Goal: Information Seeking & Learning: Understand process/instructions

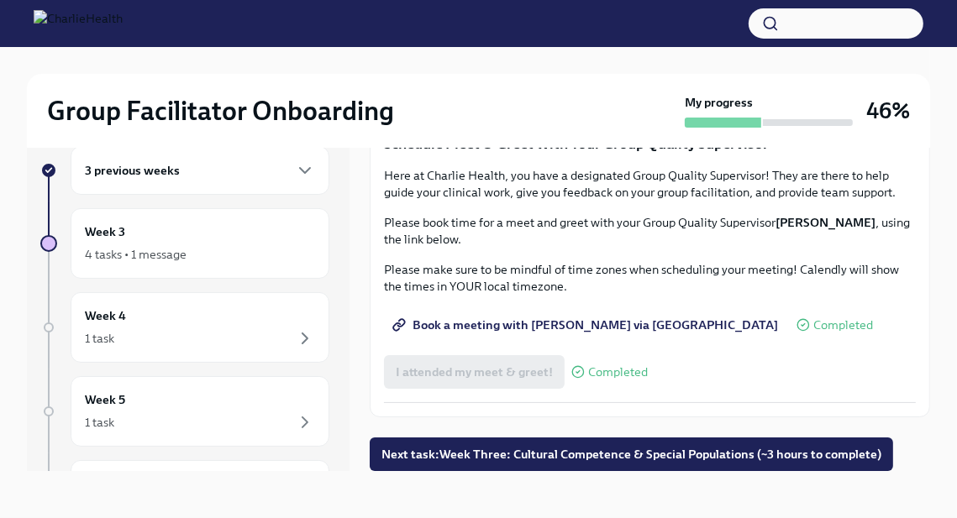
scroll to position [1325, 0]
click at [630, 50] on span "Complete this form to schedule your observations" at bounding box center [542, 42] width 292 height 17
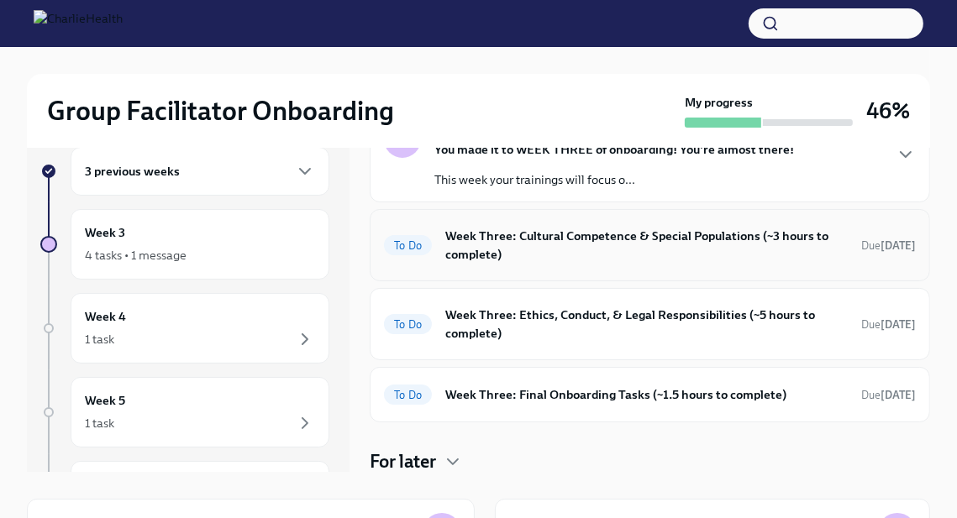
scroll to position [30, 0]
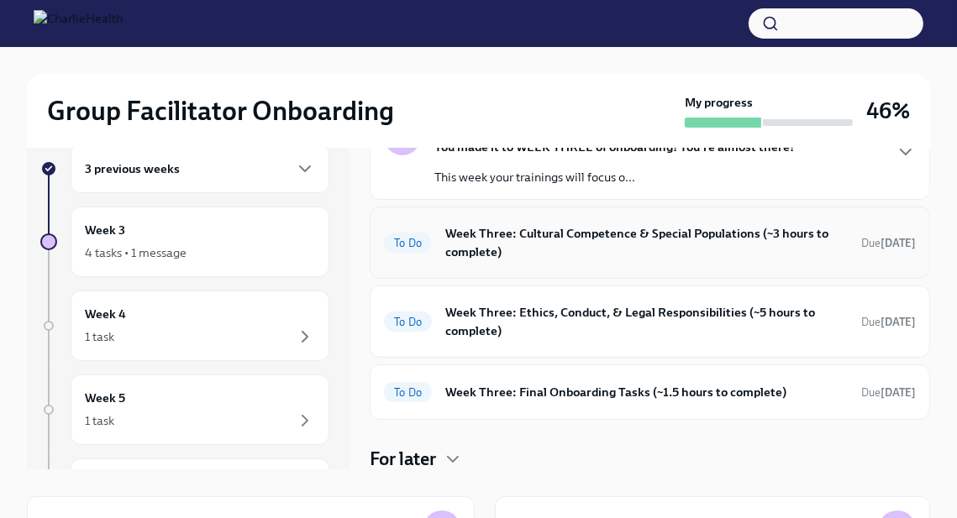
click at [573, 255] on h6 "Week Three: Cultural Competence & Special Populations (~3 hours to complete)" at bounding box center [646, 242] width 402 height 37
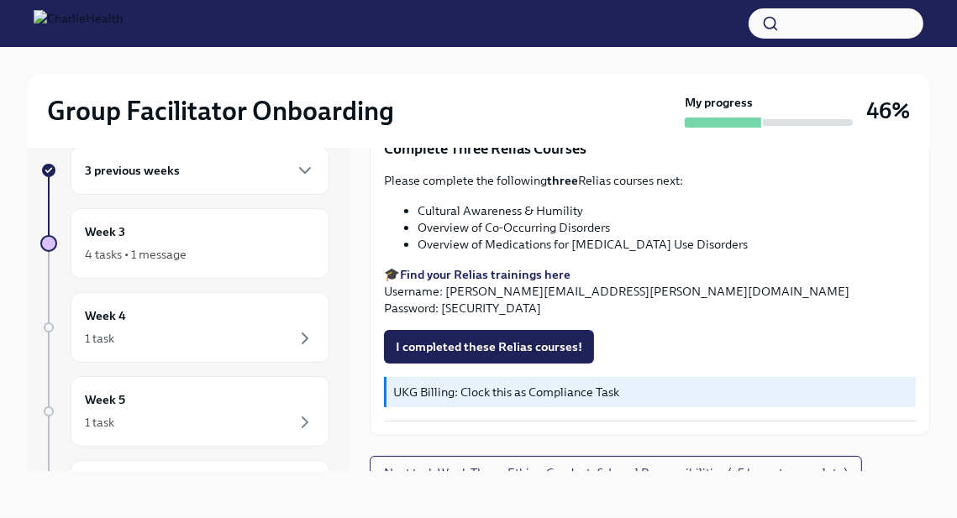
scroll to position [24, 0]
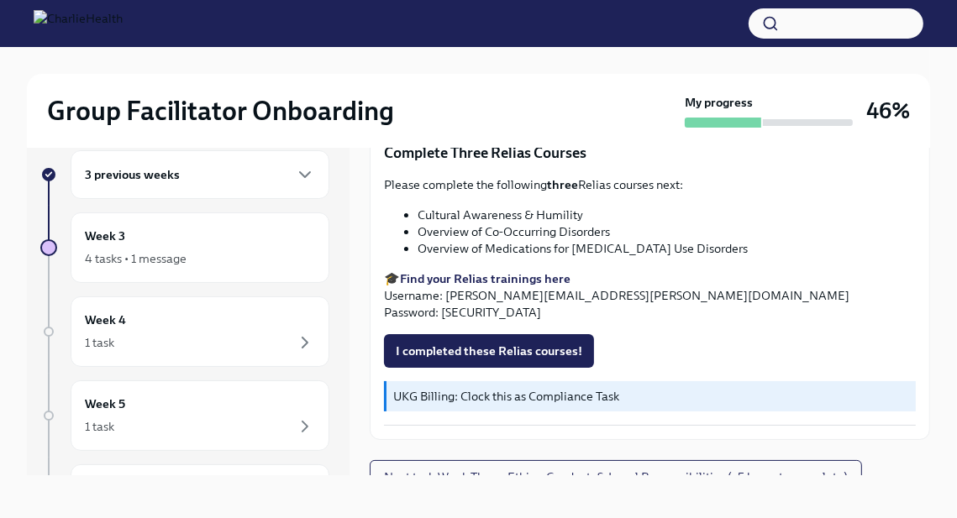
click at [571, 177] on strong "three" at bounding box center [562, 184] width 31 height 15
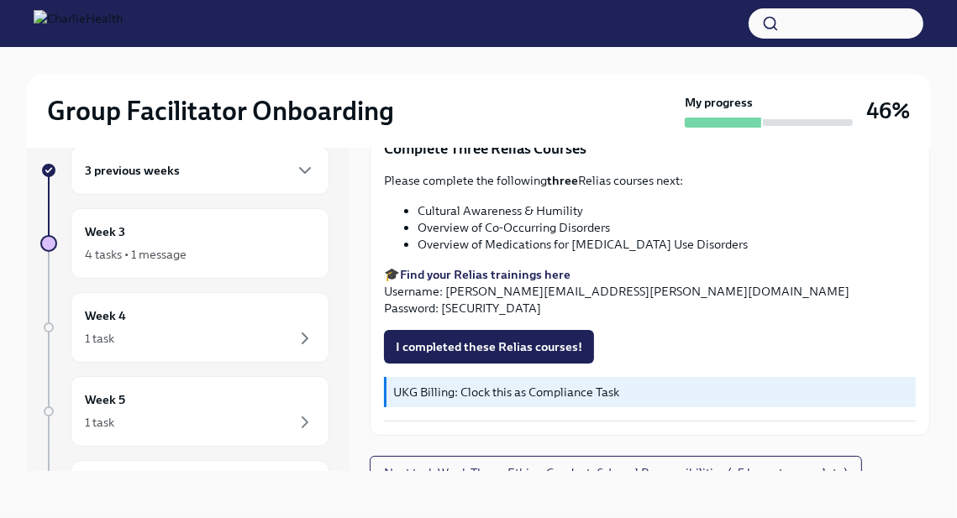
scroll to position [27, 0]
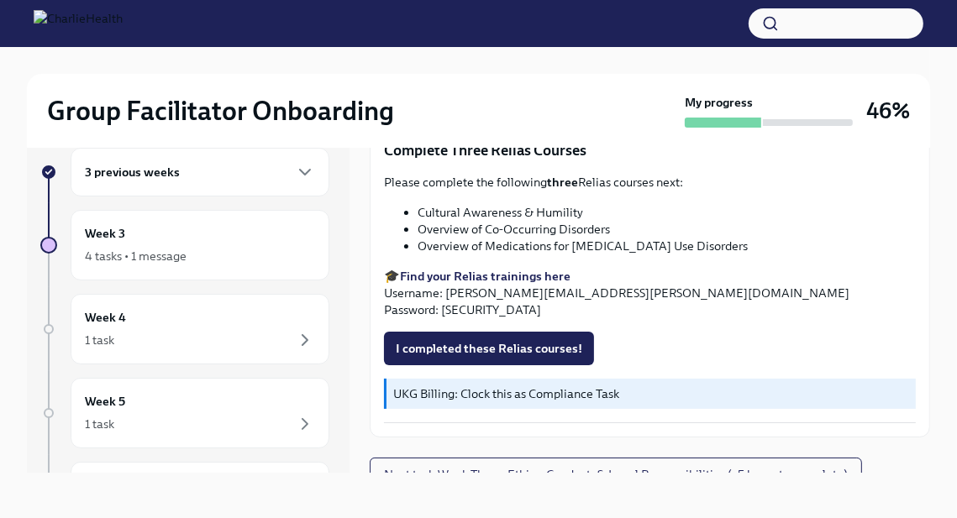
click at [525, 269] on strong "Find your Relias trainings here" at bounding box center [485, 276] width 171 height 15
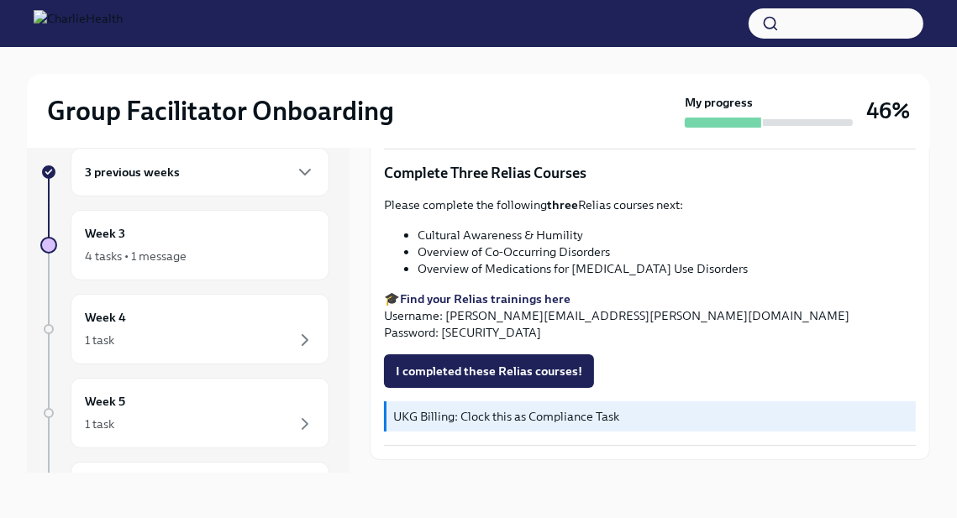
scroll to position [1252, 0]
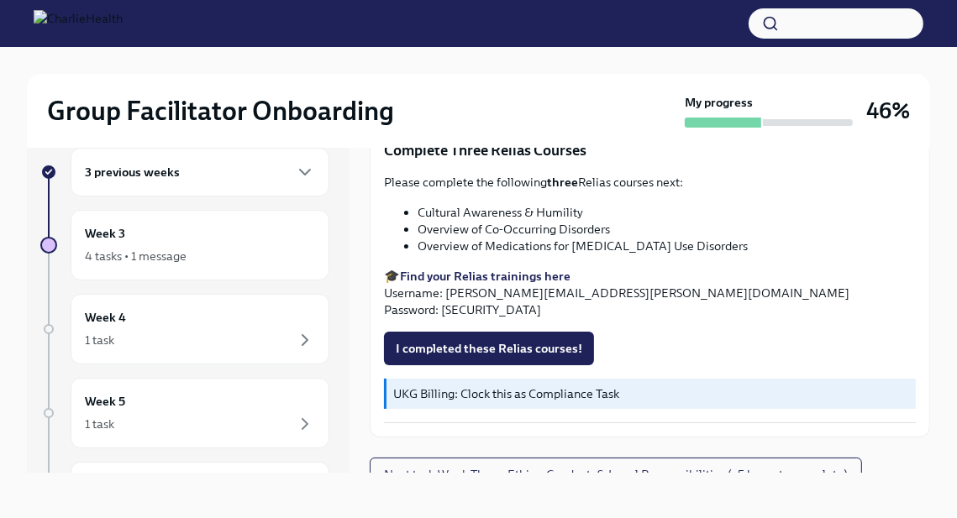
click at [317, 177] on div "3 previous weeks" at bounding box center [200, 172] width 259 height 49
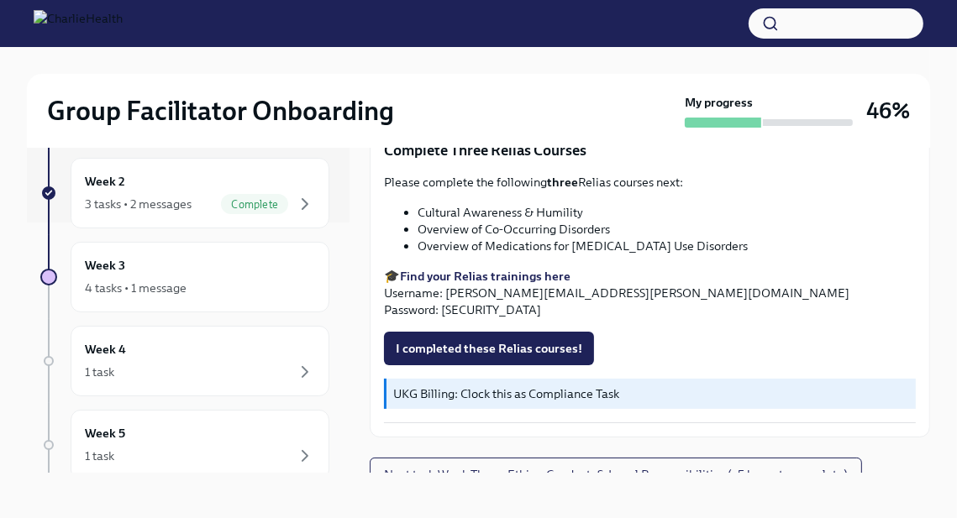
scroll to position [267, 0]
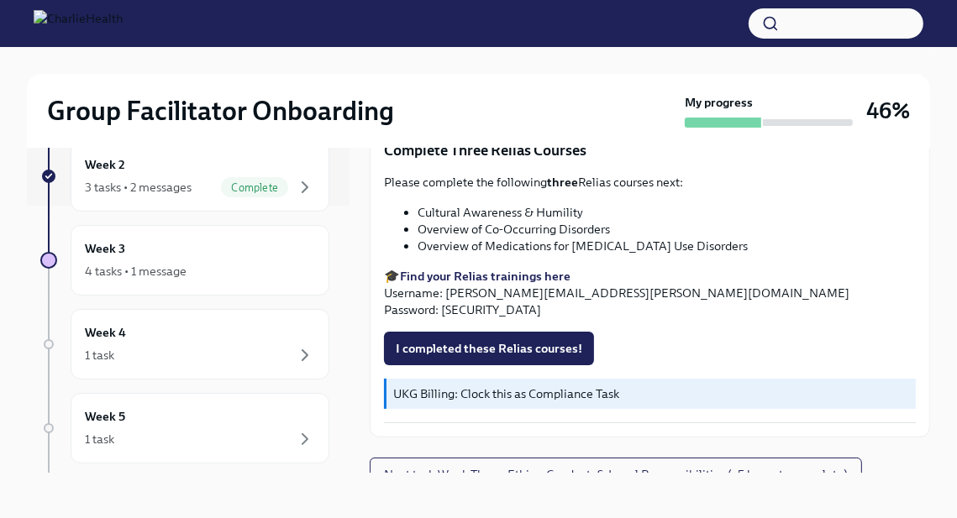
click at [292, 258] on div "Week 3 4 tasks • 1 message" at bounding box center [200, 260] width 230 height 42
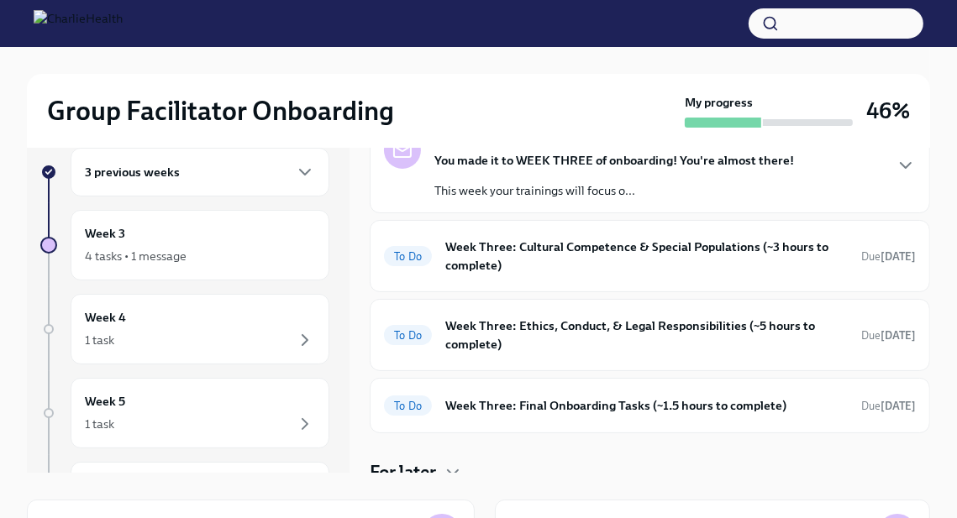
scroll to position [82, 0]
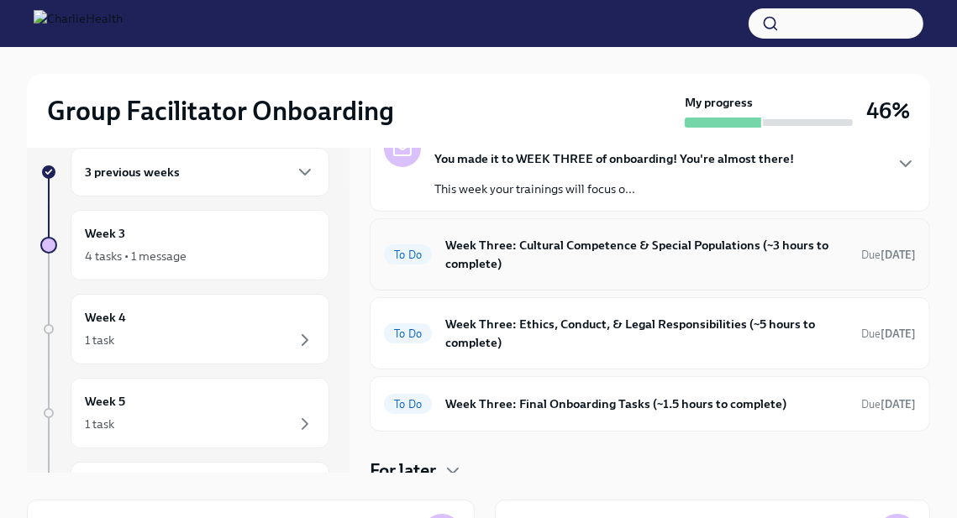
click at [607, 244] on h6 "Week Three: Cultural Competence & Special Populations (~3 hours to complete)" at bounding box center [646, 254] width 402 height 37
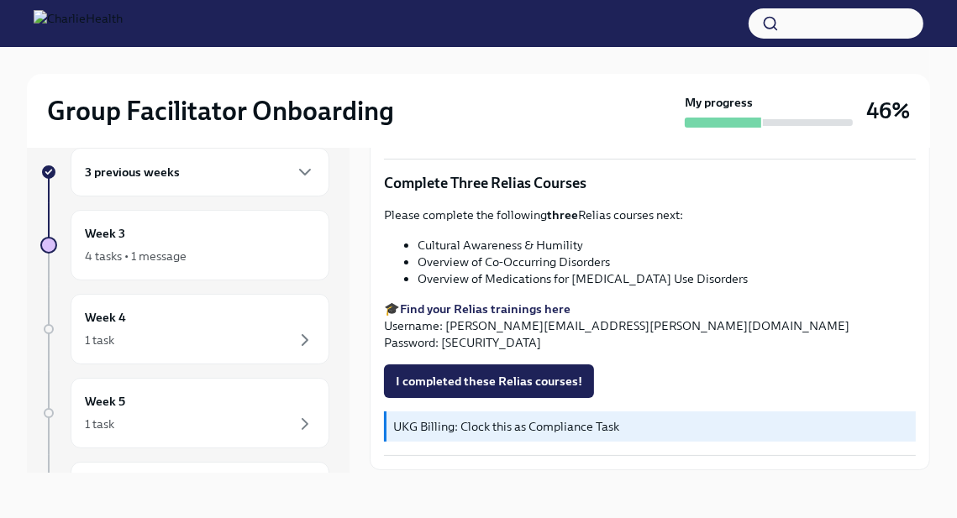
scroll to position [1252, 0]
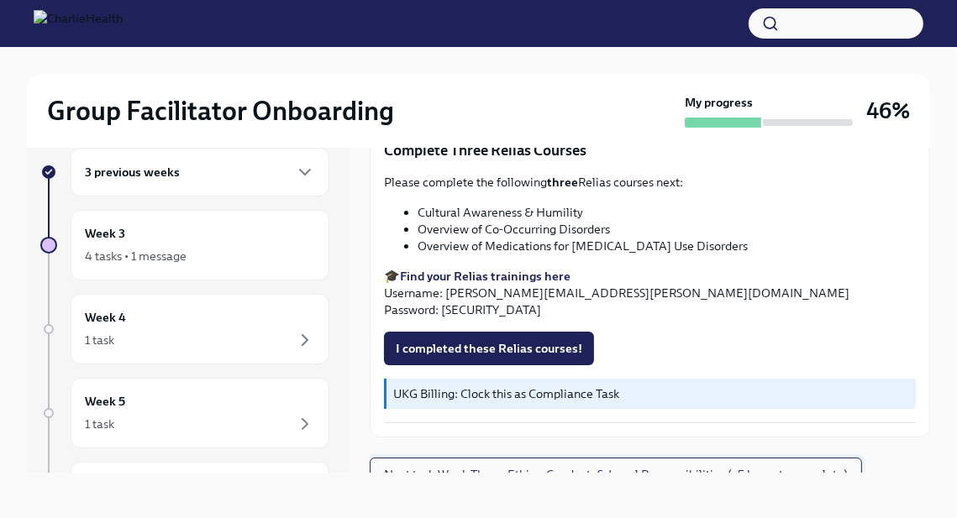
click at [650, 466] on span "Next task : Week Three: Ethics, Conduct, & Legal Responsibilities (~5 hours to …" at bounding box center [616, 474] width 464 height 17
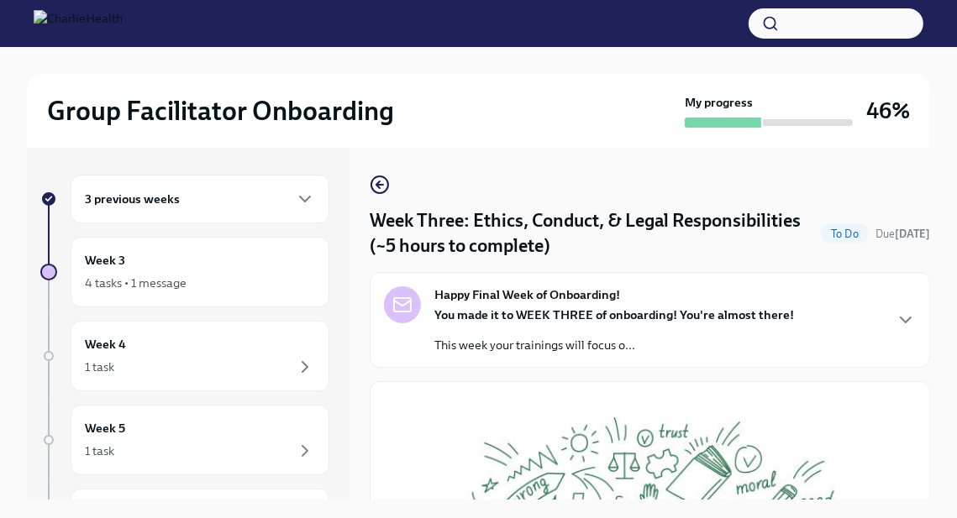
click at [595, 343] on p "This week your trainings will focus o..." at bounding box center [613, 345] width 359 height 17
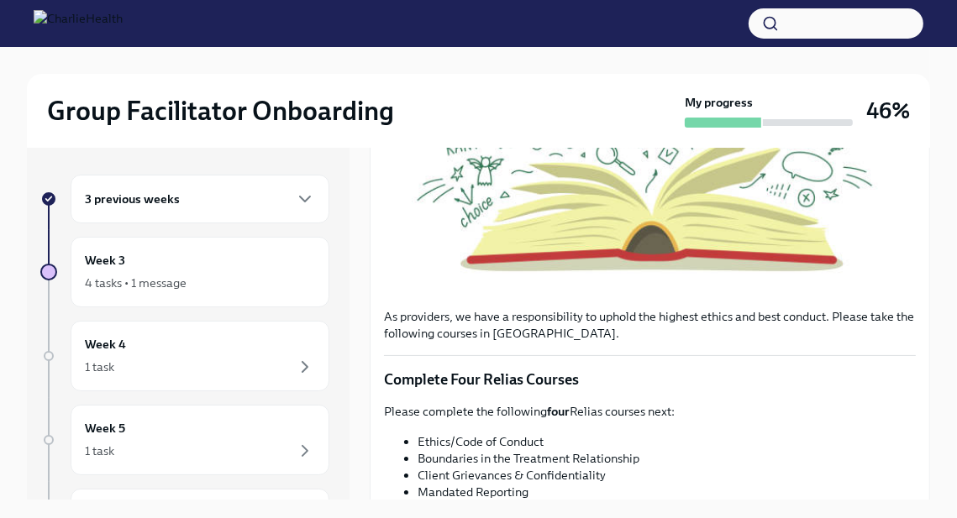
scroll to position [861, 0]
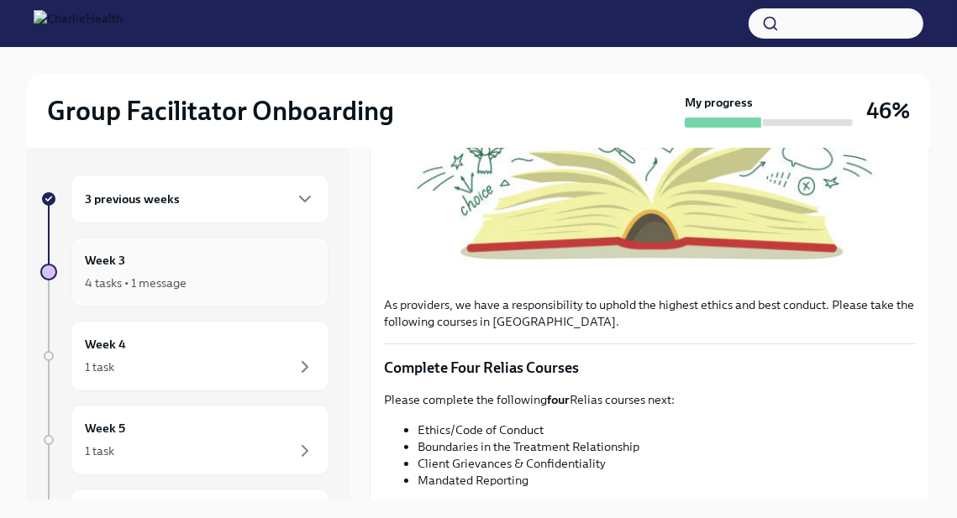
click at [207, 265] on div "Week 3 4 tasks • 1 message" at bounding box center [200, 272] width 230 height 42
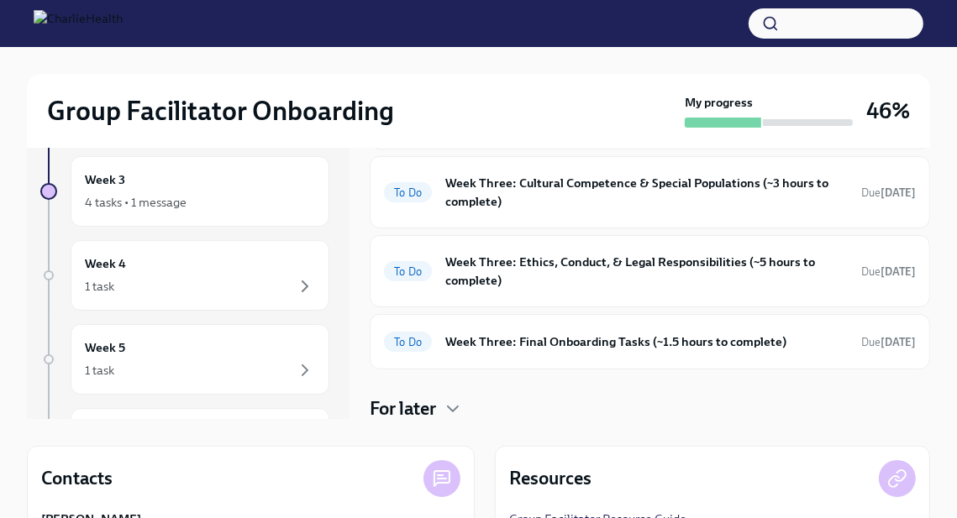
scroll to position [86, 0]
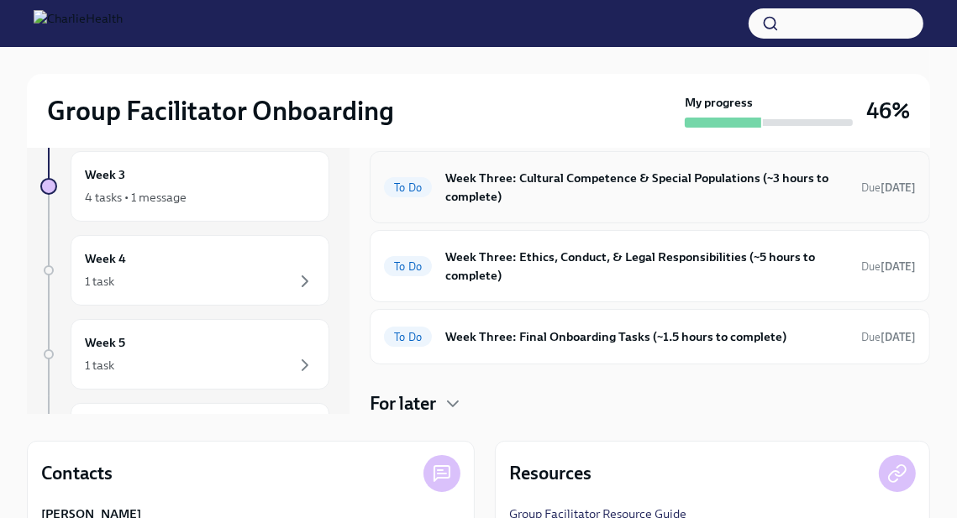
click at [559, 183] on h6 "Week Three: Cultural Competence & Special Populations (~3 hours to complete)" at bounding box center [646, 187] width 402 height 37
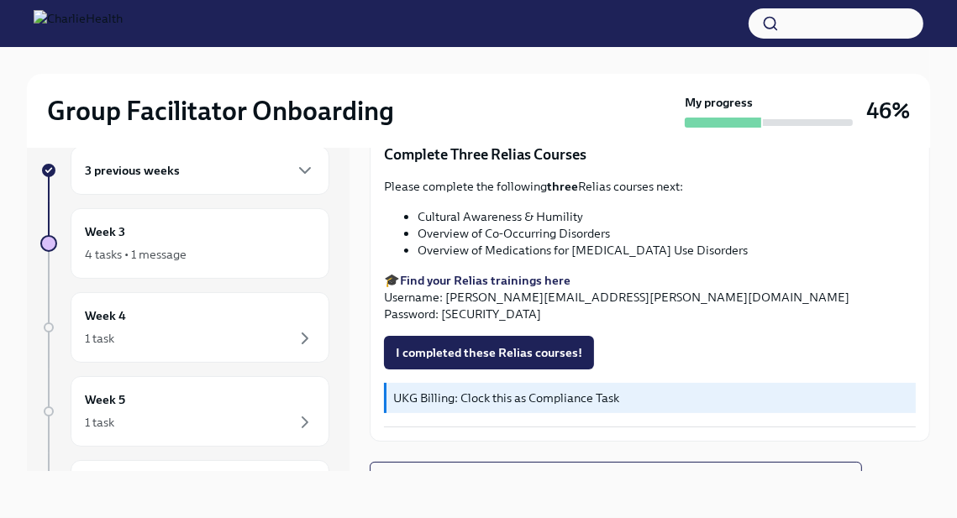
scroll to position [1252, 0]
